Goal: Task Accomplishment & Management: Manage account settings

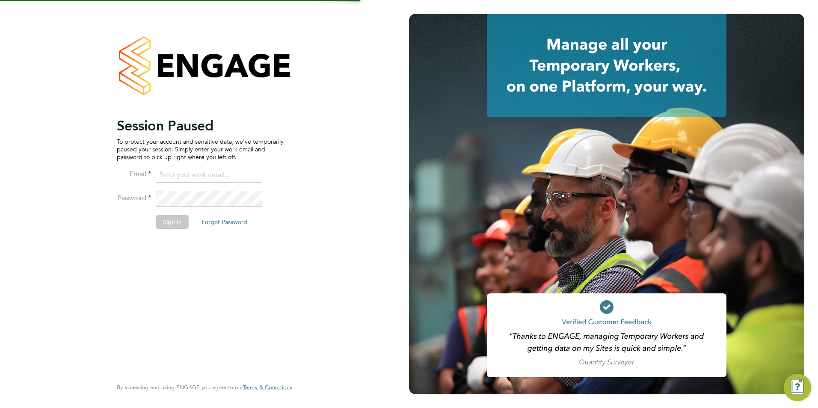
type input "[EMAIL_ADDRESS][PERSON_NAME][DOMAIN_NAME]"
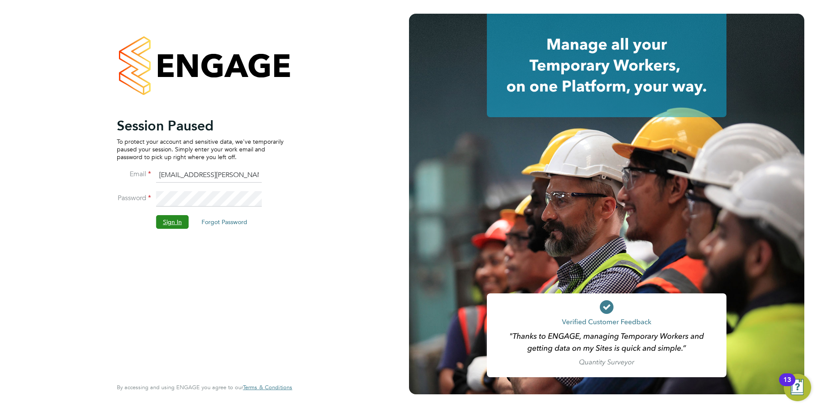
click at [173, 225] on button "Sign In" at bounding box center [172, 222] width 32 height 14
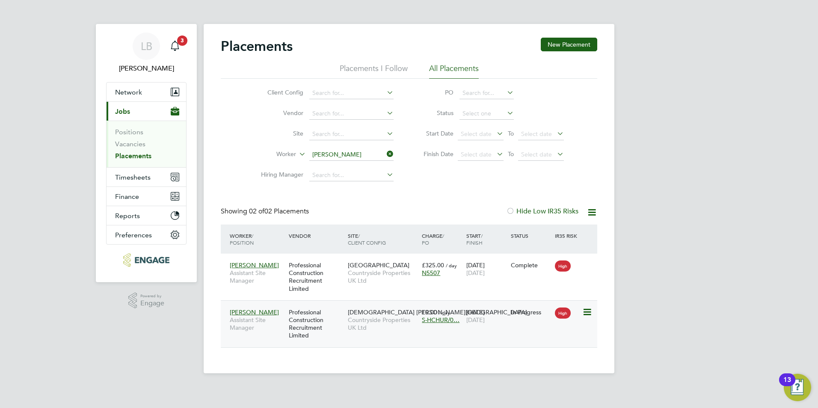
click at [586, 313] on icon at bounding box center [586, 312] width 9 height 10
click at [624, 348] on div "LB Lauren Bowron Notifications 3 Applications: Network Team Members Businesses …" at bounding box center [409, 193] width 818 height 387
click at [517, 326] on div "Kevin Honey Assistant Site Manager Professional Construction Recruitment Limite…" at bounding box center [409, 323] width 376 height 47
click at [487, 336] on div "Kevin Honey Assistant Site Manager Professional Construction Recruitment Limite…" at bounding box center [409, 323] width 376 height 47
click at [445, 332] on div "Kevin Honey Assistant Site Manager Professional Construction Recruitment Limite…" at bounding box center [409, 323] width 376 height 47
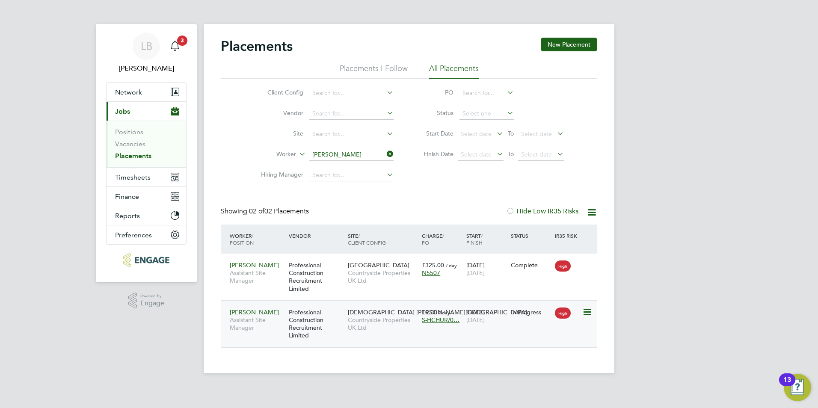
click at [585, 311] on icon at bounding box center [586, 312] width 9 height 10
click at [522, 330] on div "Kevin Honey Assistant Site Manager Professional Construction Recruitment Limite…" at bounding box center [409, 323] width 376 height 47
click at [585, 315] on icon at bounding box center [586, 312] width 9 height 10
click at [580, 309] on div "High" at bounding box center [567, 312] width 25 height 8
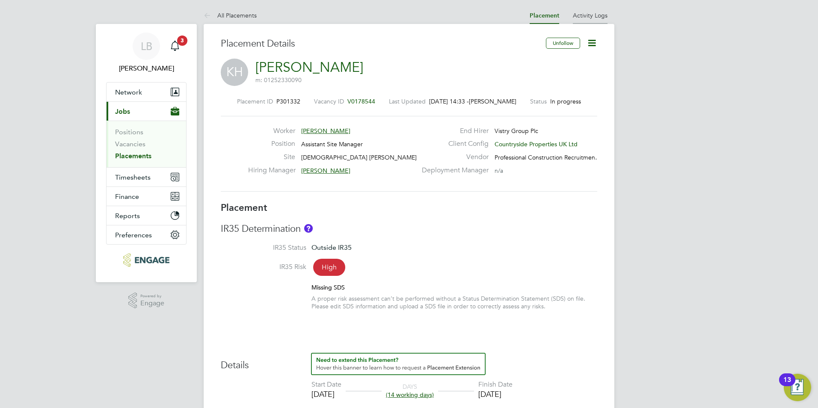
click at [592, 15] on link "Activity Logs" at bounding box center [590, 16] width 35 height 8
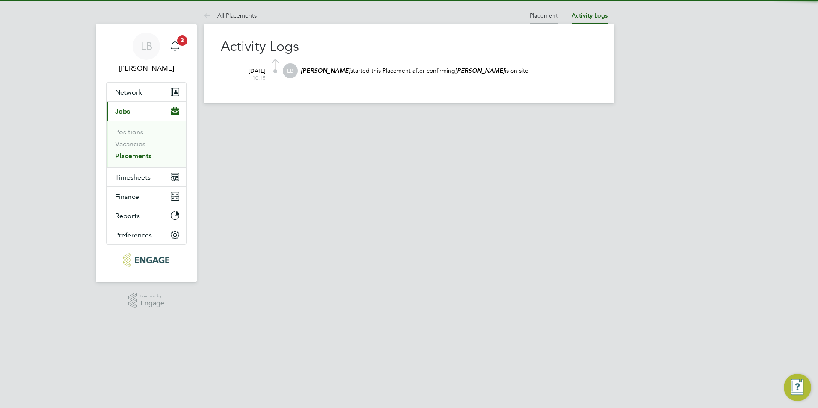
click at [548, 15] on link "Placement" at bounding box center [543, 16] width 28 height 8
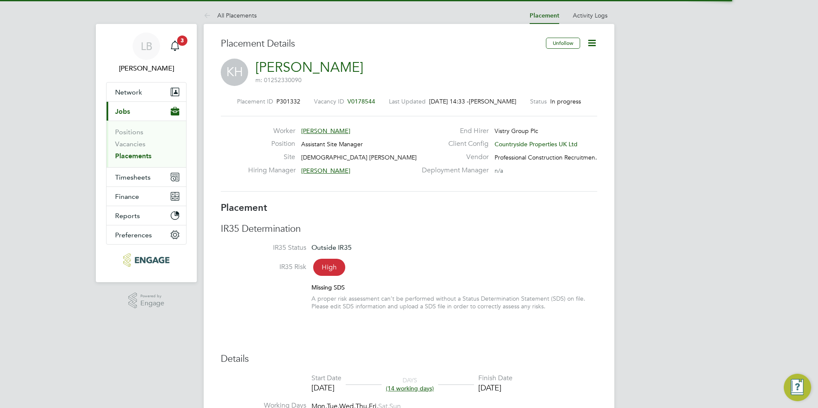
click at [590, 40] on icon at bounding box center [591, 43] width 11 height 11
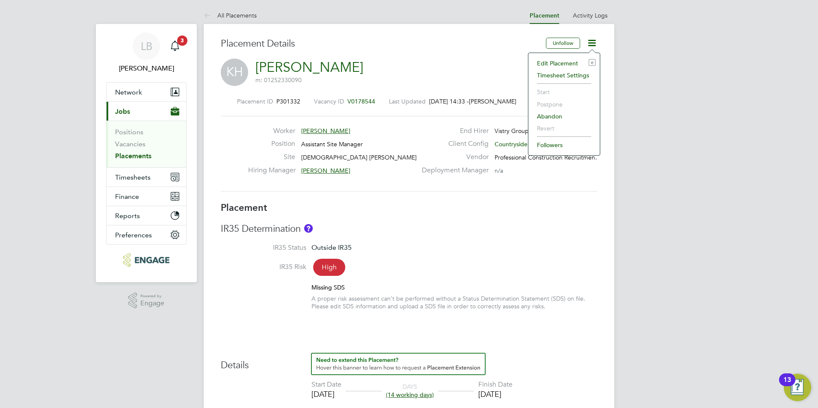
click at [564, 65] on li "Edit Placement e" at bounding box center [563, 63] width 63 height 12
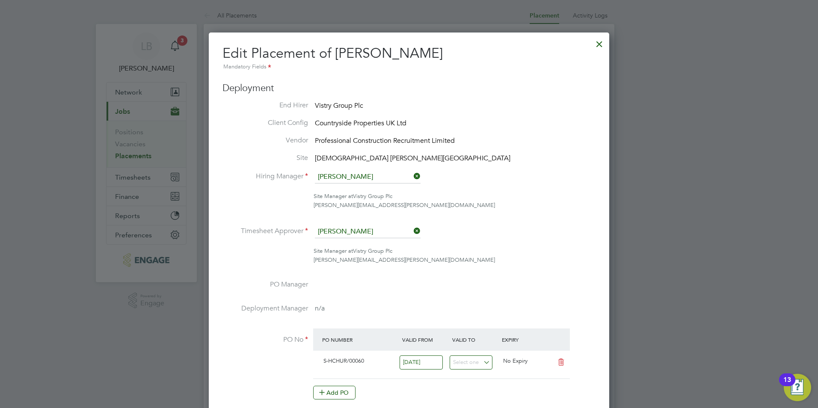
click at [597, 42] on div at bounding box center [598, 41] width 15 height 15
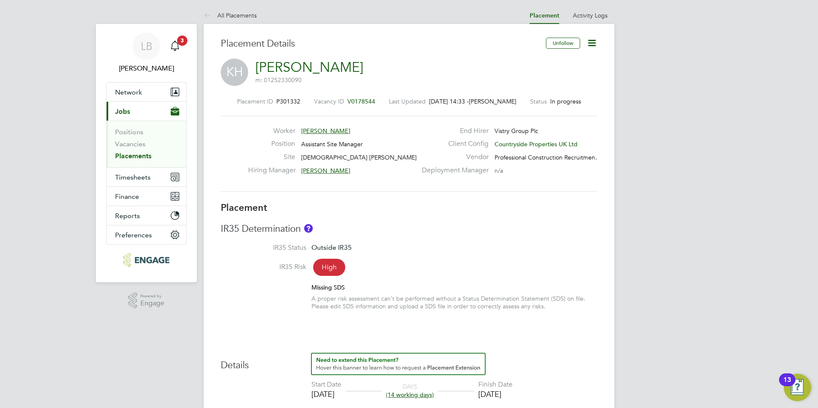
click at [595, 44] on icon at bounding box center [591, 43] width 11 height 11
click at [356, 99] on span "V0178544" at bounding box center [361, 101] width 28 height 8
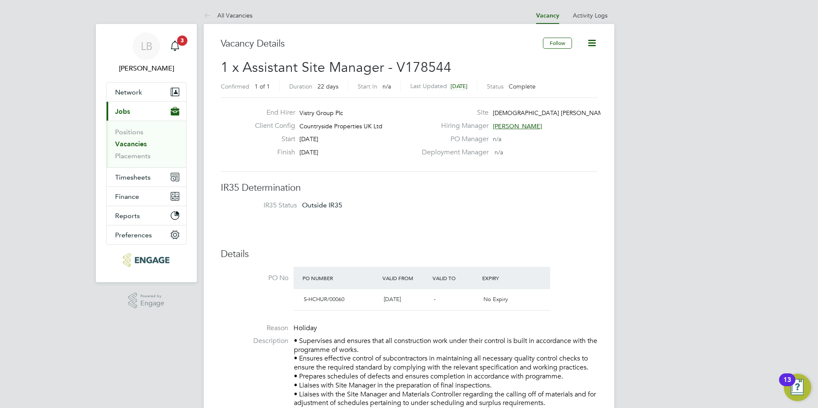
click at [596, 44] on icon at bounding box center [591, 43] width 11 height 11
click at [593, 45] on icon at bounding box center [591, 43] width 11 height 11
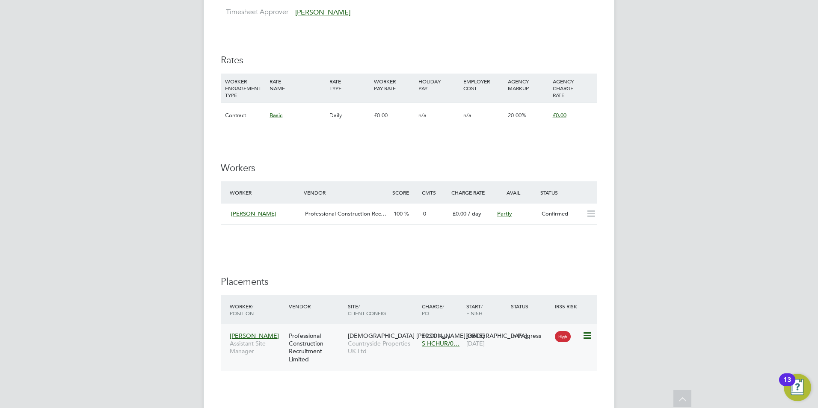
click at [584, 337] on icon at bounding box center [586, 336] width 9 height 10
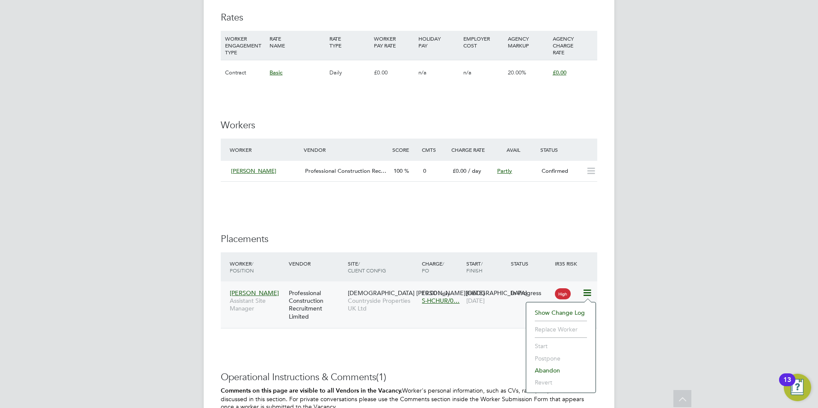
click at [555, 370] on li "Abandon" at bounding box center [560, 370] width 61 height 12
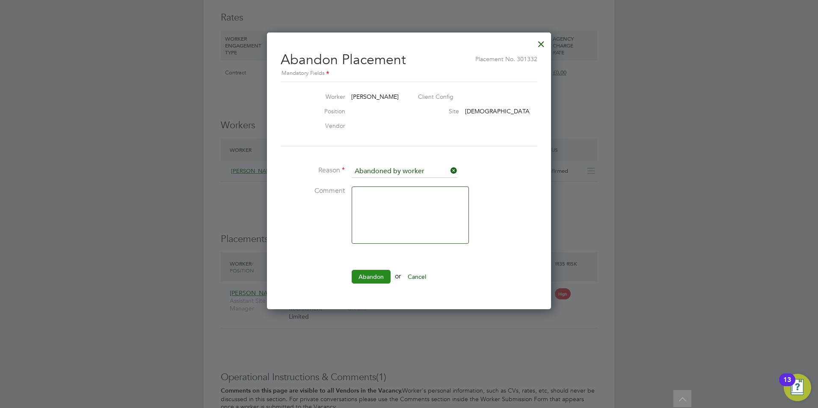
click at [383, 277] on button "Abandon" at bounding box center [370, 277] width 39 height 14
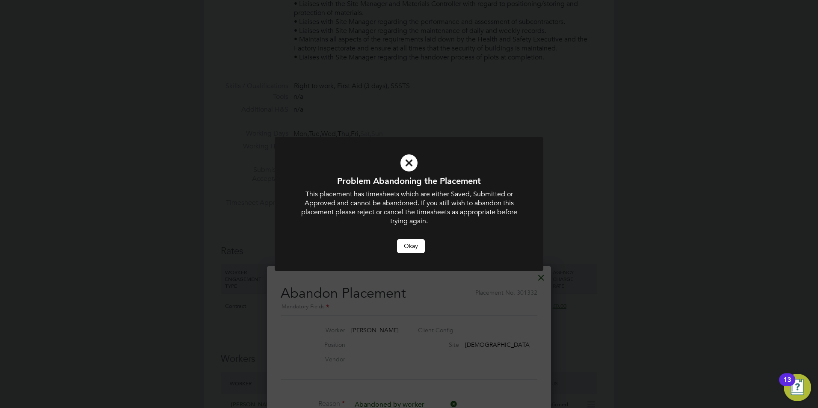
click at [407, 241] on button "Okay" at bounding box center [411, 246] width 28 height 14
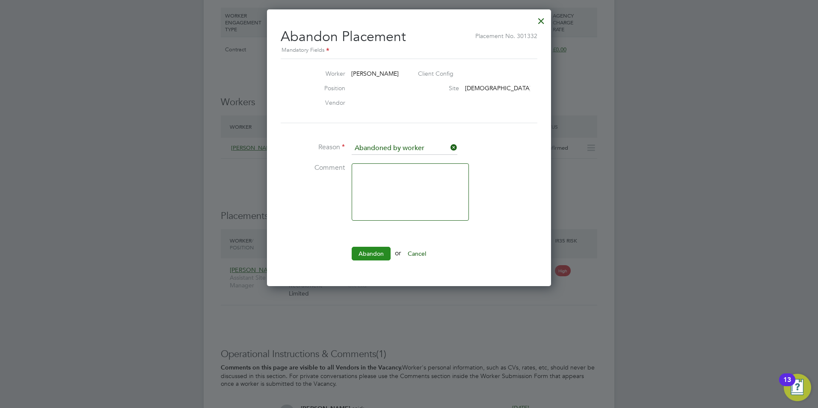
click at [360, 247] on button "Abandon" at bounding box center [370, 254] width 39 height 14
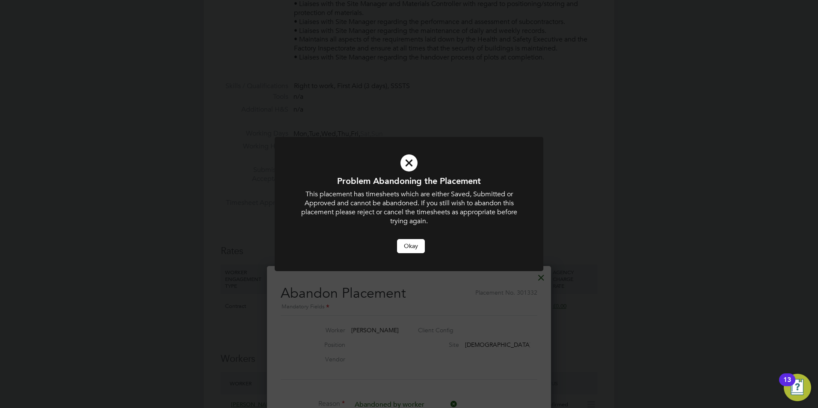
click at [418, 248] on button "Okay" at bounding box center [411, 246] width 28 height 14
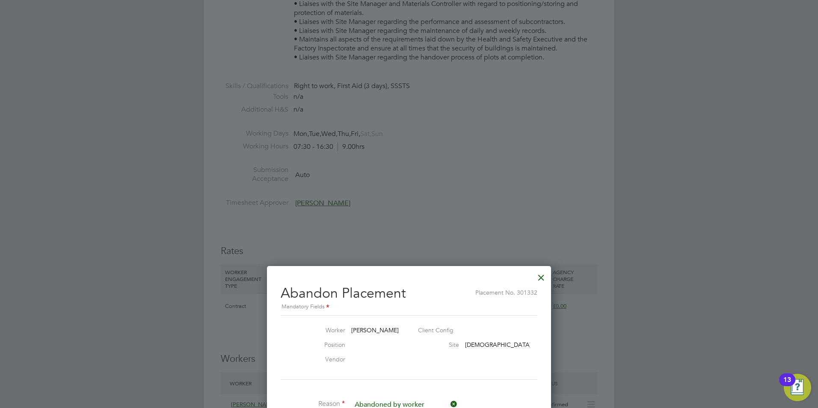
click at [540, 283] on div at bounding box center [540, 275] width 15 height 15
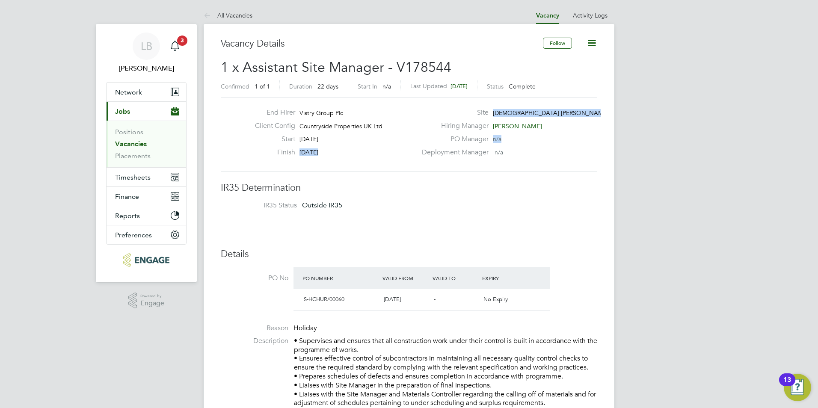
drag, startPoint x: 298, startPoint y: 156, endPoint x: 452, endPoint y: 156, distance: 154.4
click at [452, 156] on div "End Hirer Vistry Group Plc Client Config Countryside Properties UK Ltd Start 15…" at bounding box center [408, 134] width 383 height 53
click at [590, 44] on icon at bounding box center [591, 43] width 11 height 11
click at [580, 75] on li "Update Status" at bounding box center [571, 75] width 50 height 12
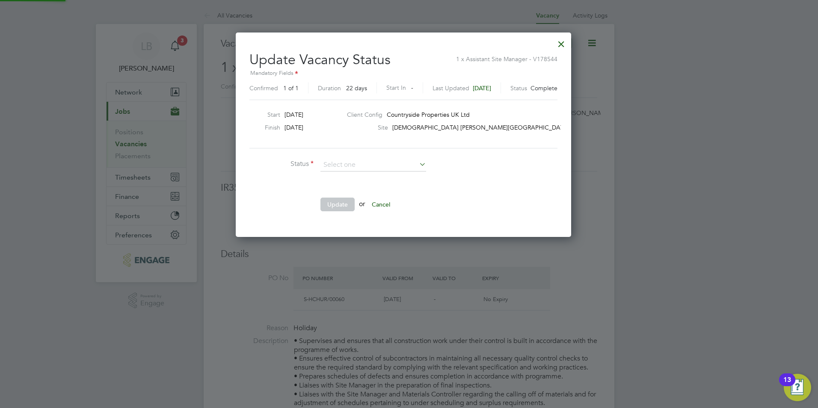
scroll to position [204, 347]
click at [417, 162] on icon at bounding box center [417, 164] width 0 height 12
click at [417, 165] on icon at bounding box center [417, 164] width 0 height 12
click at [417, 164] on icon at bounding box center [417, 164] width 0 height 12
click at [378, 165] on input at bounding box center [373, 165] width 106 height 13
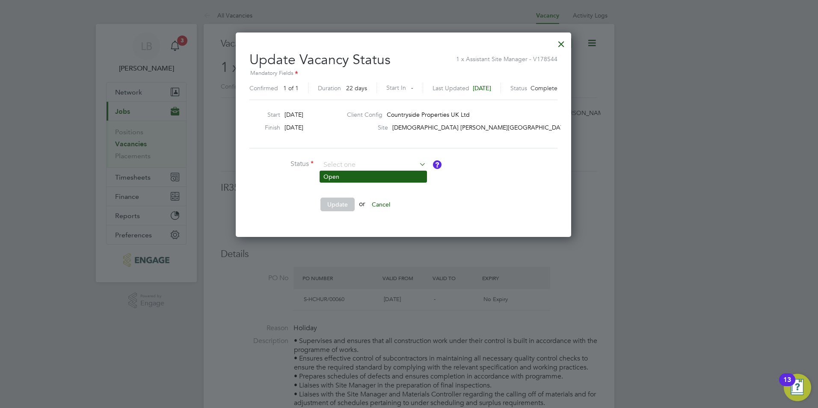
click at [364, 174] on li "Open" at bounding box center [373, 176] width 106 height 11
type input "Open"
click at [344, 205] on button "Update" at bounding box center [337, 205] width 34 height 14
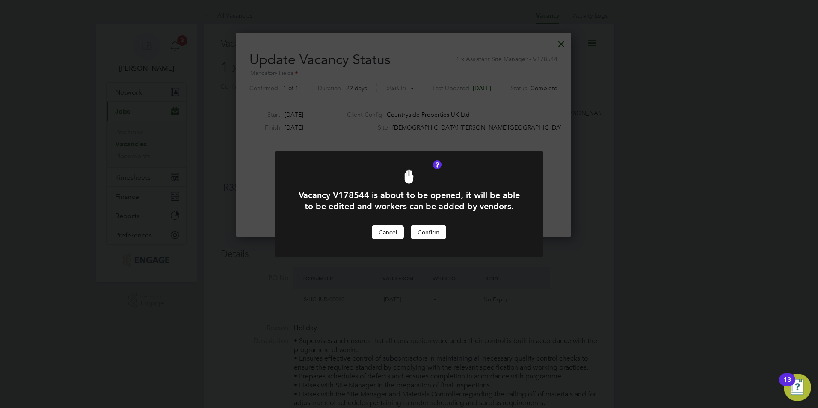
click at [381, 231] on button "Cancel" at bounding box center [388, 232] width 32 height 14
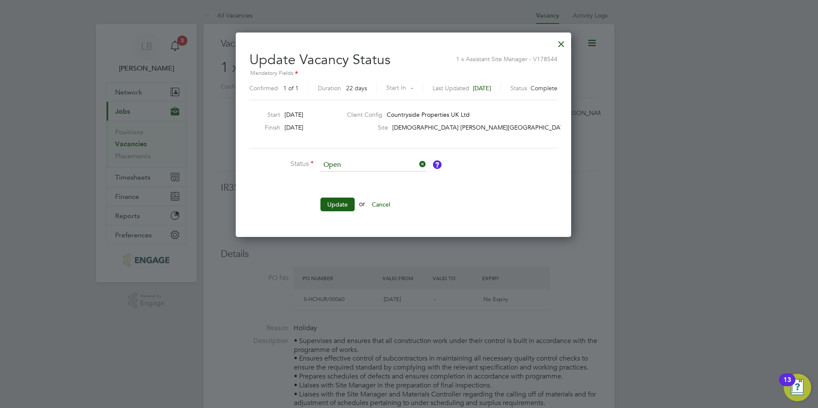
click at [569, 47] on div at bounding box center [560, 41] width 15 height 15
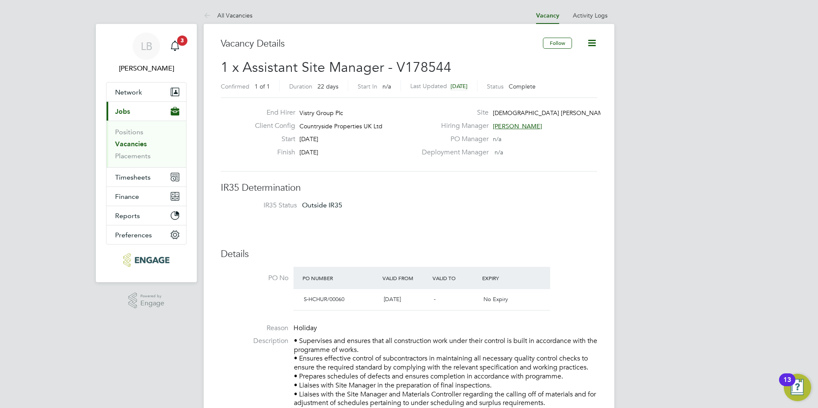
click at [595, 40] on icon at bounding box center [591, 43] width 11 height 11
click at [215, 16] on link "All Vacancies" at bounding box center [228, 16] width 49 height 8
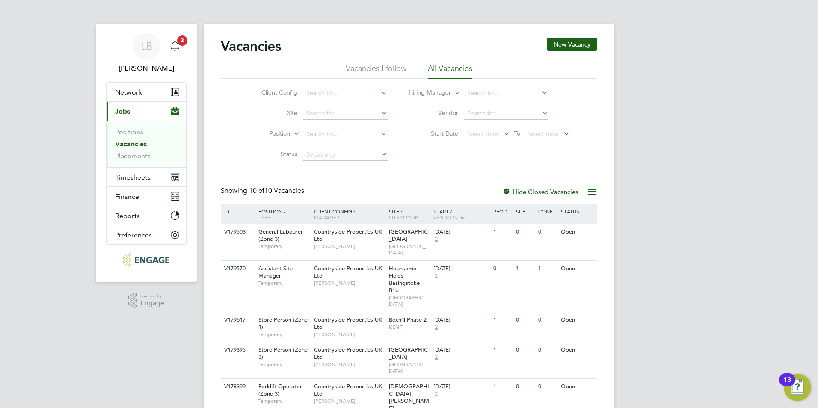
click at [131, 151] on li "Vacancies" at bounding box center [147, 146] width 64 height 12
click at [133, 155] on link "Placements" at bounding box center [132, 156] width 35 height 8
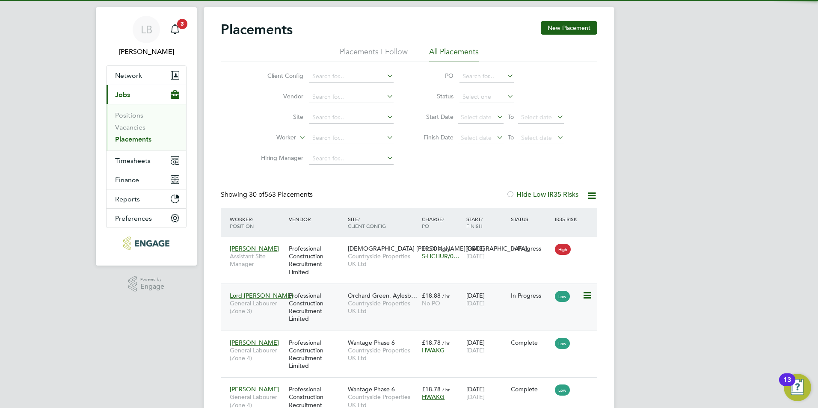
scroll to position [4, 4]
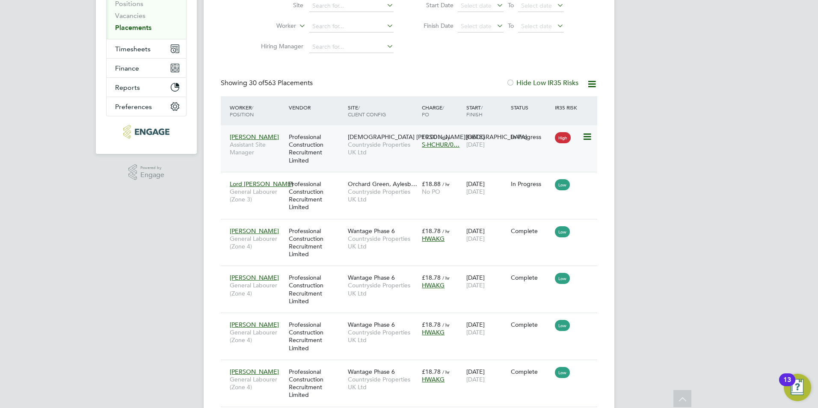
click at [588, 133] on icon at bounding box center [586, 137] width 9 height 10
click at [493, 156] on div "Kevin Honey Assistant Site Manager Professional Construction Recruitment Limite…" at bounding box center [409, 148] width 376 height 47
click at [245, 137] on span "[PERSON_NAME]" at bounding box center [254, 137] width 49 height 8
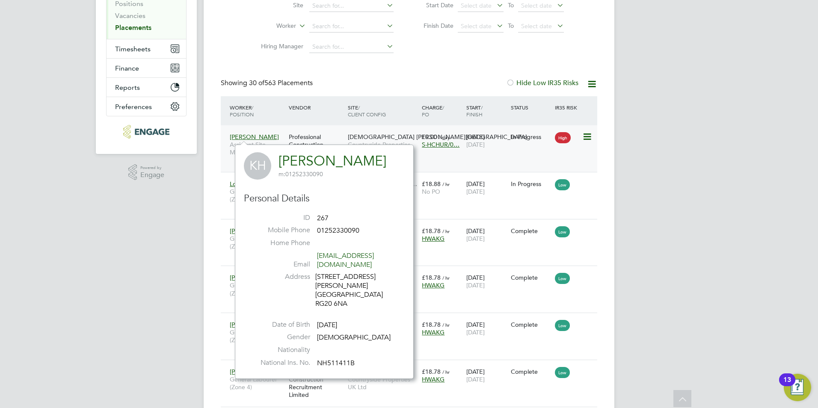
click at [441, 148] on span "S-HCHUR/0…" at bounding box center [441, 145] width 38 height 8
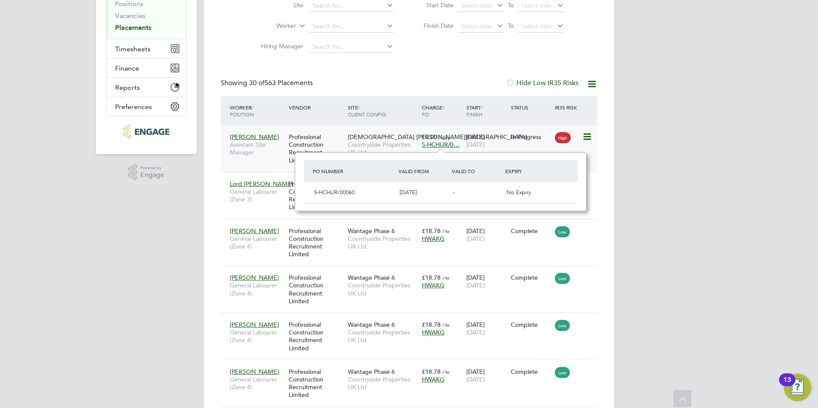
click at [588, 138] on icon at bounding box center [586, 137] width 9 height 10
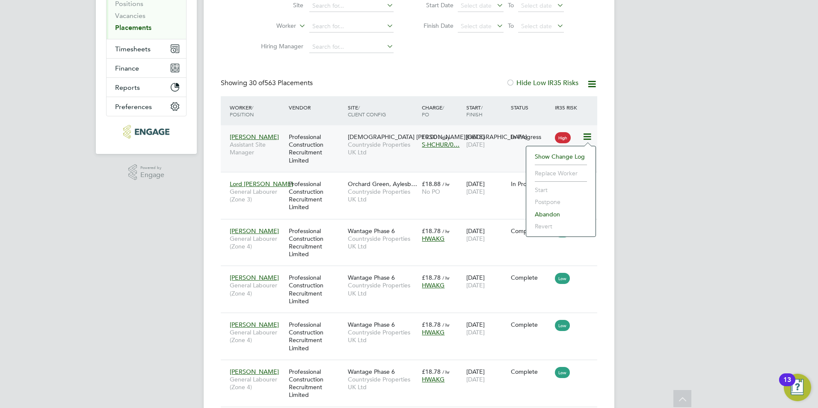
click at [552, 155] on li "Show change log" at bounding box center [560, 157] width 61 height 12
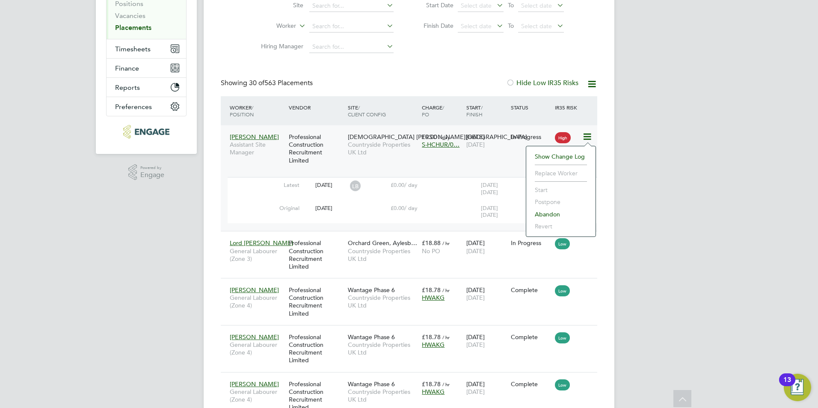
click at [399, 153] on span "Countryside Properties UK Ltd" at bounding box center [383, 148] width 70 height 15
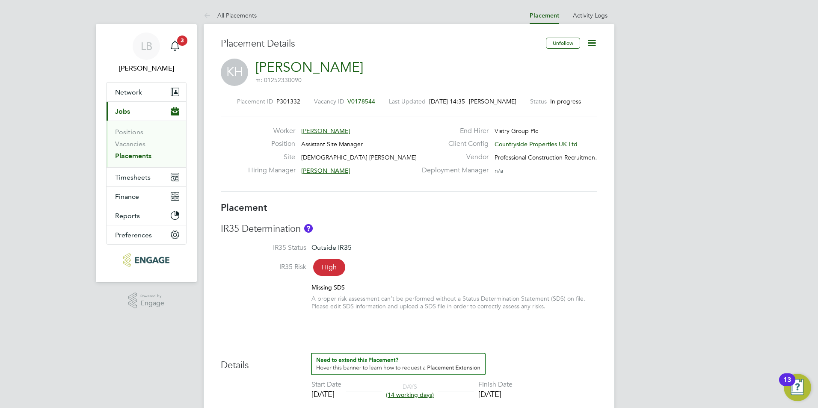
click at [351, 99] on span "V0178544" at bounding box center [361, 101] width 28 height 8
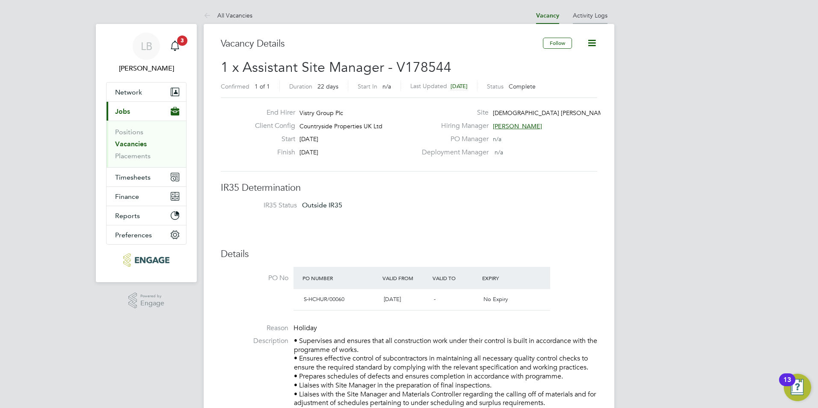
click at [591, 9] on li "Activity Logs" at bounding box center [590, 15] width 35 height 17
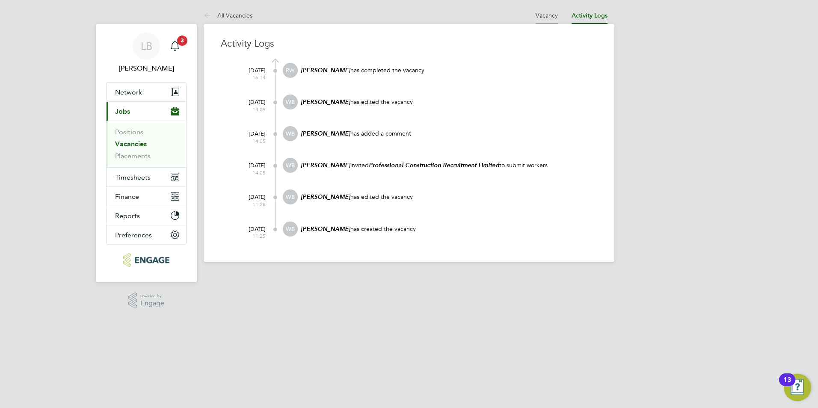
click at [546, 19] on li "Vacancy" at bounding box center [546, 15] width 22 height 17
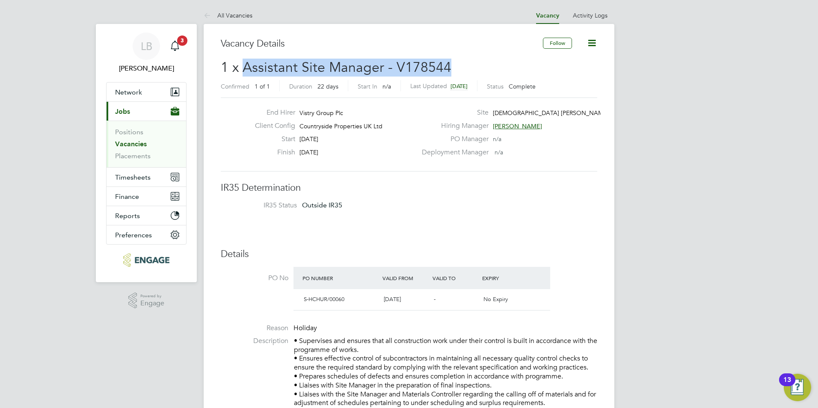
drag, startPoint x: 243, startPoint y: 67, endPoint x: 453, endPoint y: 68, distance: 210.4
click at [453, 68] on h2 "1 x Assistant Site Manager - V178544 Confirmed 1 of 1 Duration 22 days Start In…" at bounding box center [409, 77] width 376 height 36
copy span "Assistant Site Manager - V178544"
click at [365, 144] on div "Start [DATE]" at bounding box center [332, 141] width 168 height 13
drag, startPoint x: 243, startPoint y: 67, endPoint x: 381, endPoint y: 68, distance: 137.7
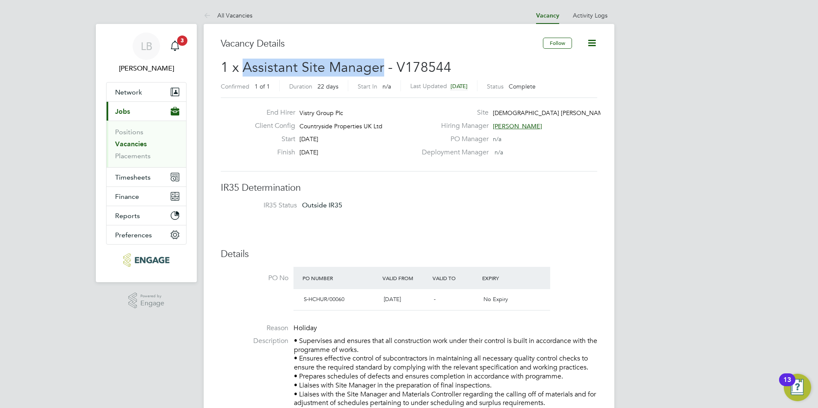
click at [381, 68] on span "1 x Assistant Site Manager - V178544" at bounding box center [336, 67] width 230 height 17
copy span "Assistant Site Manager"
